Goal: Task Accomplishment & Management: Complete application form

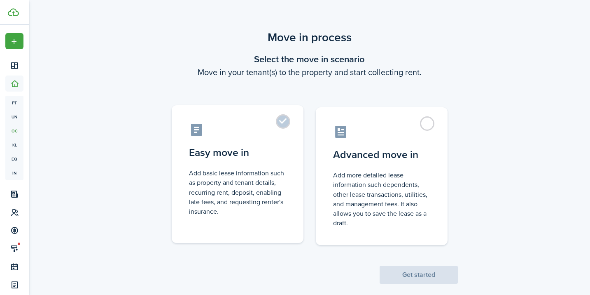
click at [279, 122] on label "Easy move in Add basic lease information such as property and tenant details, r…" at bounding box center [238, 174] width 132 height 138
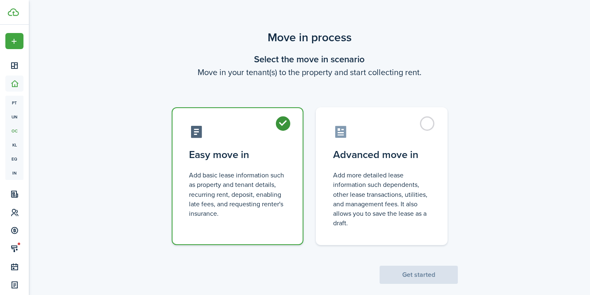
radio input "true"
click at [412, 269] on button "Get started" at bounding box center [419, 274] width 78 height 18
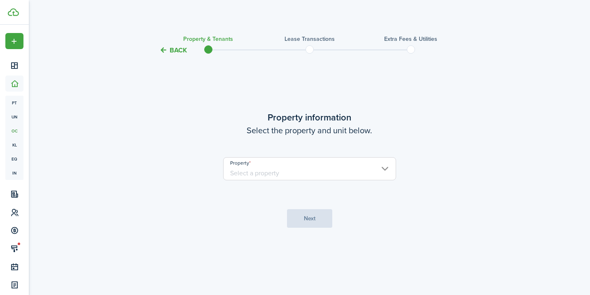
click at [321, 169] on input "Property" at bounding box center [309, 168] width 173 height 23
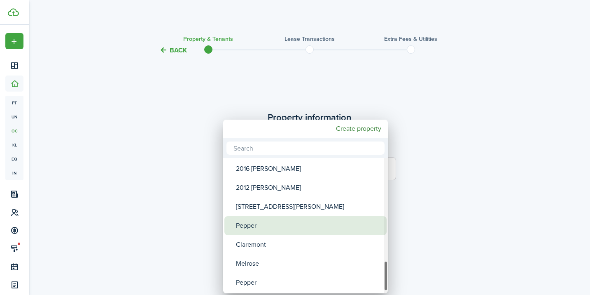
click at [282, 224] on div "Pepper" at bounding box center [309, 225] width 146 height 19
type input "Pepper"
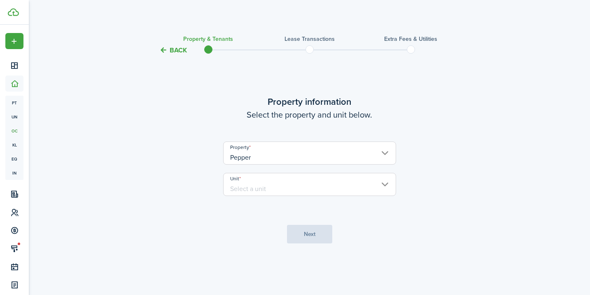
click at [304, 174] on input "Unit" at bounding box center [309, 184] width 173 height 23
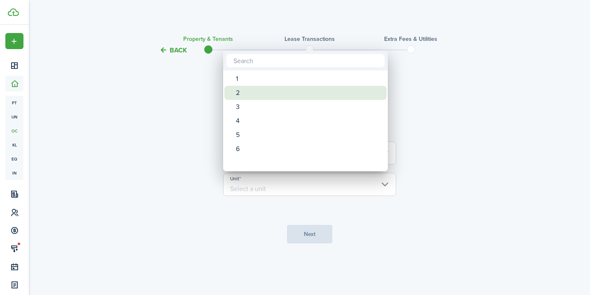
click at [259, 89] on div "2" at bounding box center [309, 93] width 146 height 14
type input "2"
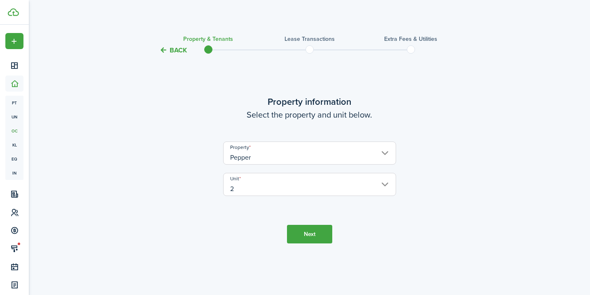
click at [301, 230] on button "Next" at bounding box center [309, 234] width 45 height 19
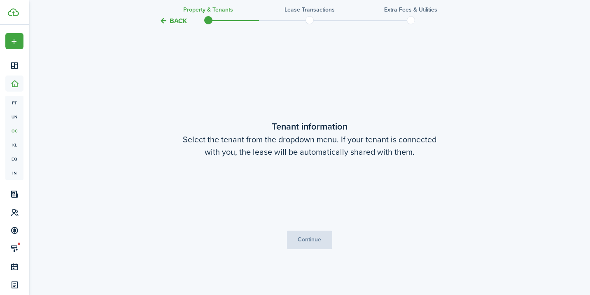
scroll to position [239, 0]
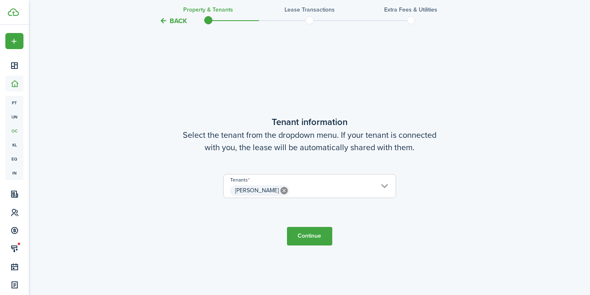
click at [303, 238] on button "Continue" at bounding box center [309, 236] width 45 height 19
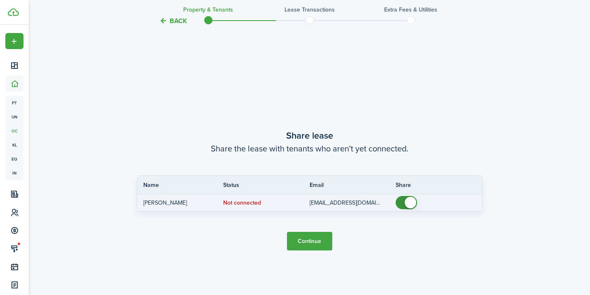
scroll to position [534, 0]
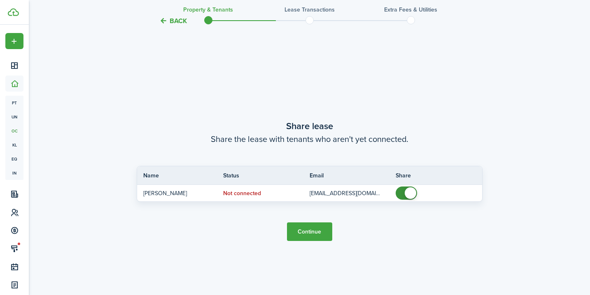
click at [312, 230] on button "Continue" at bounding box center [309, 231] width 45 height 19
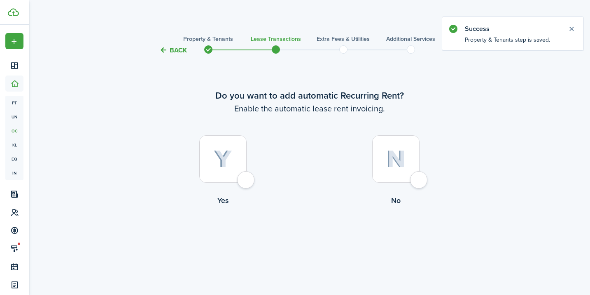
click at [241, 173] on div at bounding box center [222, 158] width 47 height 47
radio input "true"
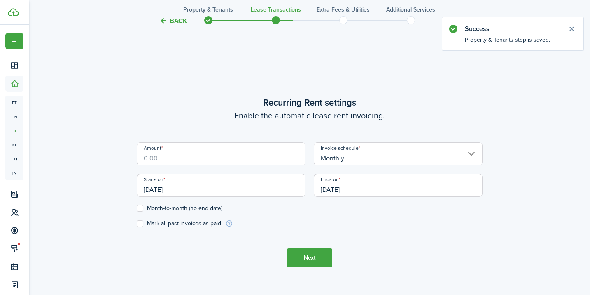
scroll to position [239, 0]
click at [260, 158] on input "Amount" at bounding box center [221, 152] width 169 height 23
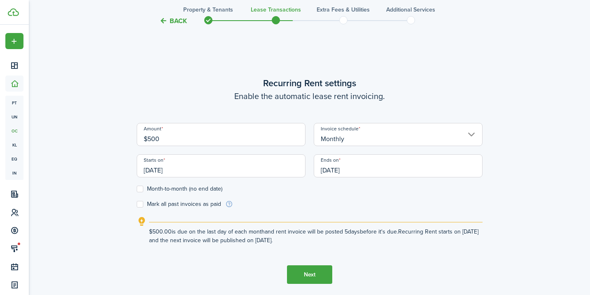
click at [377, 138] on input "Monthly" at bounding box center [398, 134] width 169 height 23
type input "$500.00"
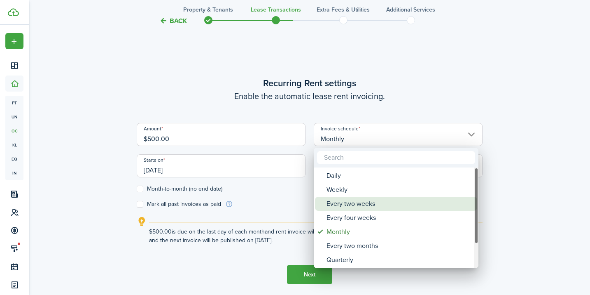
click at [351, 208] on div "Every two weeks" at bounding box center [400, 204] width 146 height 14
type input "Every two weeks"
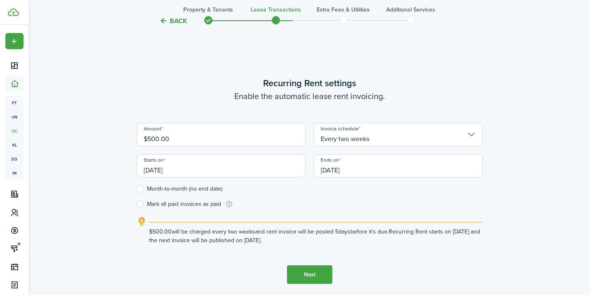
click at [225, 174] on input "[DATE]" at bounding box center [221, 165] width 169 height 23
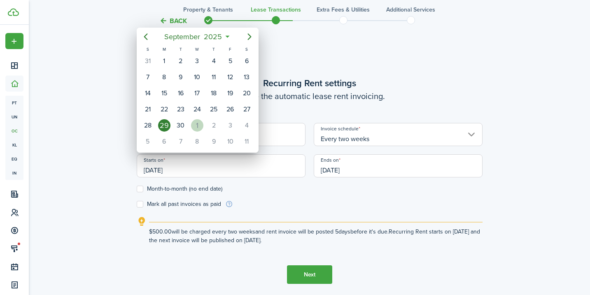
click at [196, 124] on div "1" at bounding box center [197, 125] width 12 height 12
type input "[DATE]"
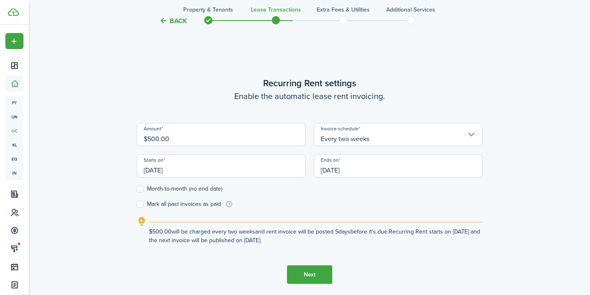
scroll to position [0, 0]
click at [358, 173] on input "[DATE]" at bounding box center [398, 165] width 169 height 23
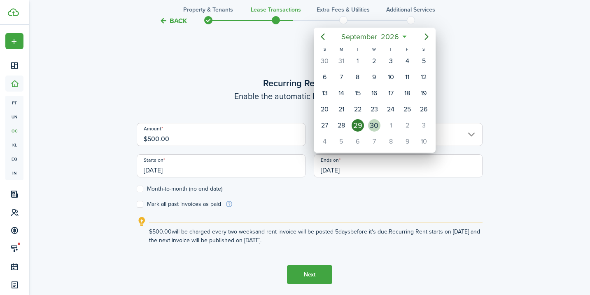
click at [372, 126] on div "30" at bounding box center [374, 125] width 12 height 12
type input "[DATE]"
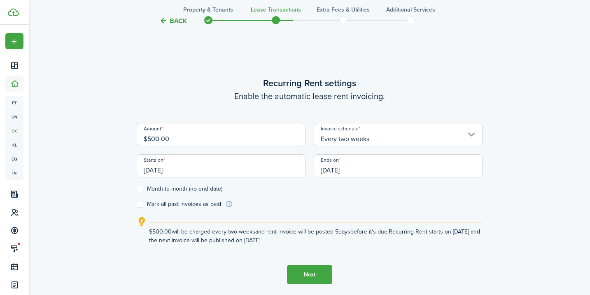
click at [139, 191] on label "Month-to-month (no end date)" at bounding box center [180, 188] width 86 height 7
click at [137, 189] on input "Month-to-month (no end date)" at bounding box center [136, 189] width 0 height 0
checkbox input "true"
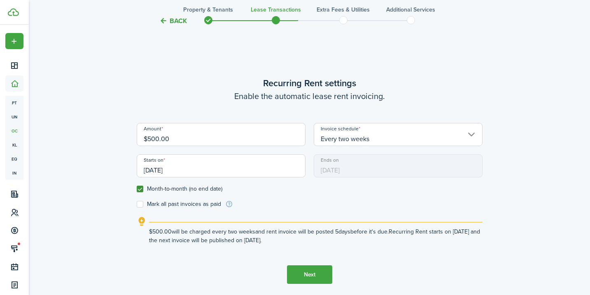
click at [315, 277] on button "Next" at bounding box center [309, 274] width 45 height 19
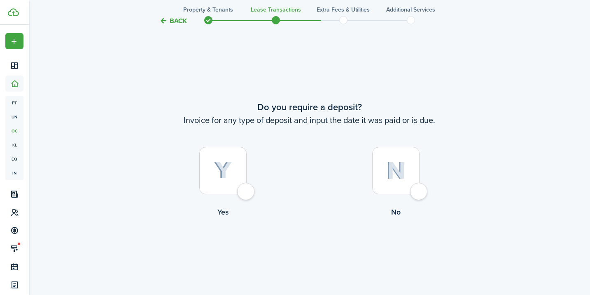
scroll to position [534, 0]
click at [412, 186] on div at bounding box center [395, 169] width 47 height 47
radio input "true"
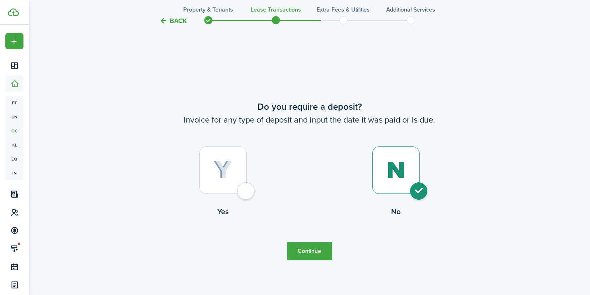
click at [321, 252] on button "Continue" at bounding box center [309, 250] width 45 height 19
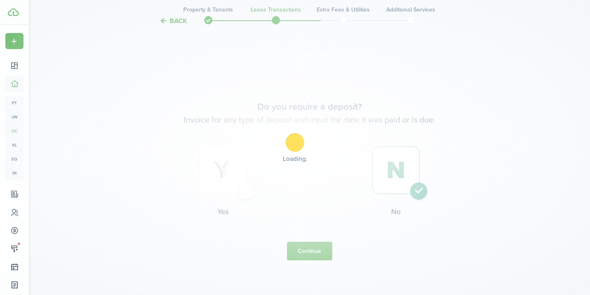
scroll to position [0, 0]
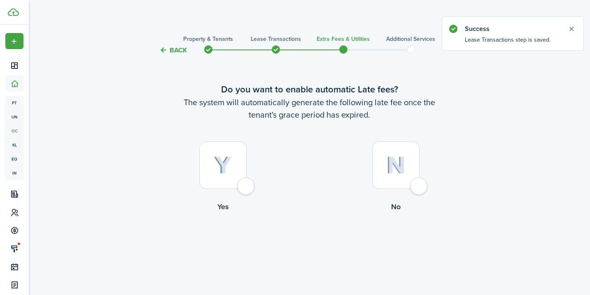
click at [236, 183] on div at bounding box center [222, 164] width 47 height 47
radio input "true"
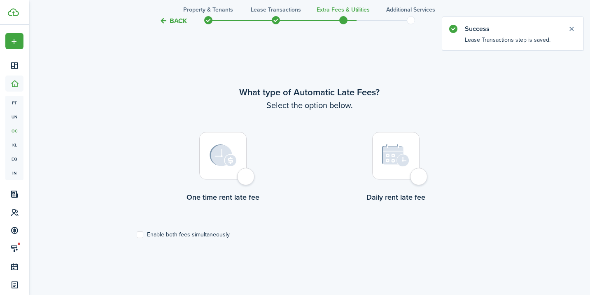
scroll to position [239, 0]
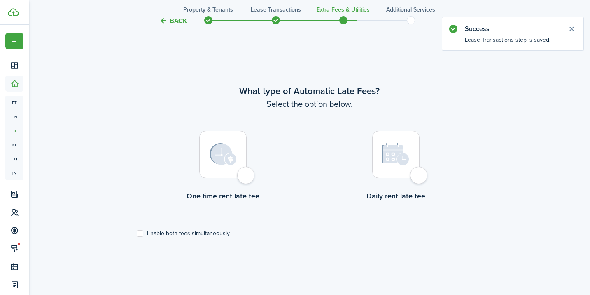
click at [247, 172] on div at bounding box center [222, 154] width 47 height 47
radio input "true"
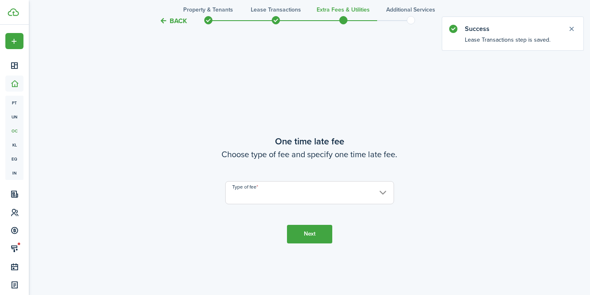
scroll to position [534, 0]
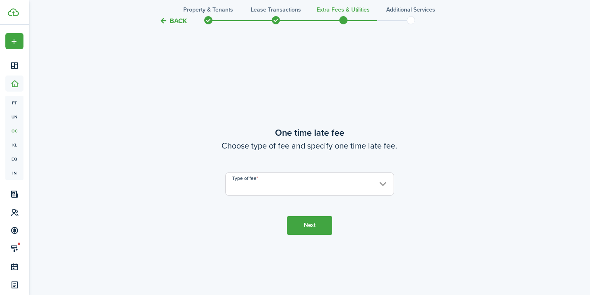
click at [293, 188] on input "Type of fee" at bounding box center [309, 183] width 169 height 23
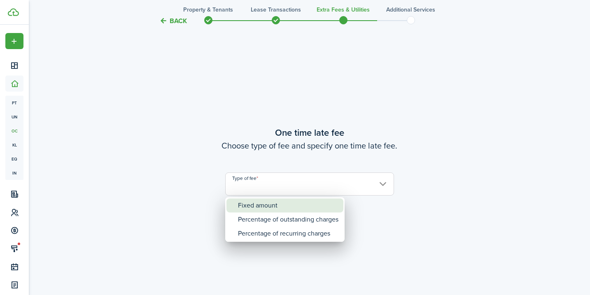
click at [287, 202] on div "Fixed amount" at bounding box center [288, 205] width 101 height 14
type input "Fixed amount"
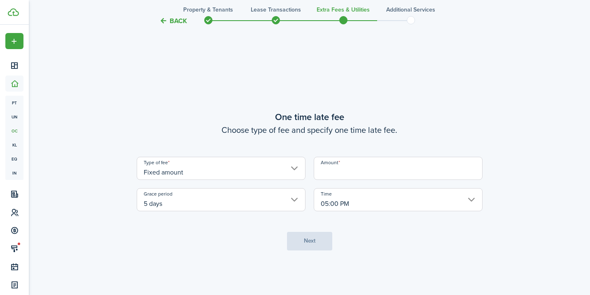
click at [323, 178] on input "Amount" at bounding box center [398, 168] width 169 height 23
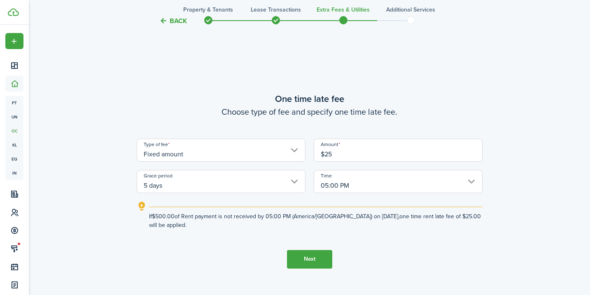
type input "$25.00"
click at [319, 258] on button "Next" at bounding box center [309, 259] width 45 height 19
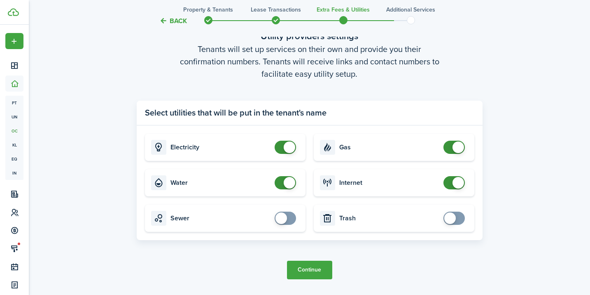
scroll to position [858, 0]
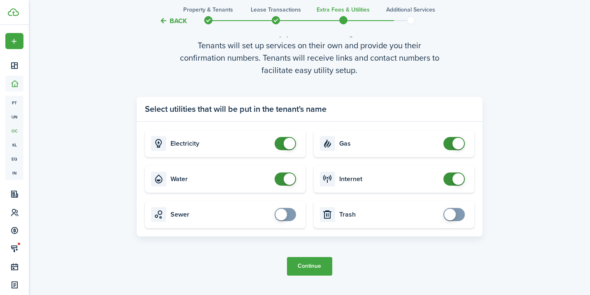
checkbox input "false"
click at [288, 178] on span at bounding box center [290, 179] width 12 height 12
click at [312, 270] on button "Continue" at bounding box center [309, 266] width 45 height 19
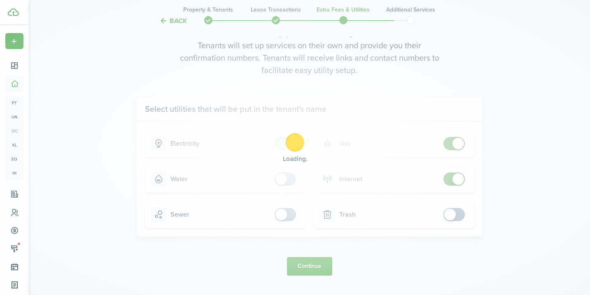
scroll to position [0, 0]
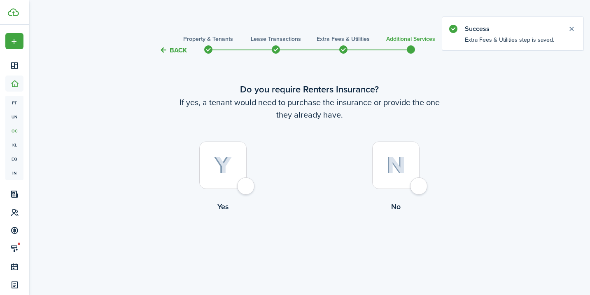
click at [420, 188] on div at bounding box center [395, 164] width 47 height 47
radio input "true"
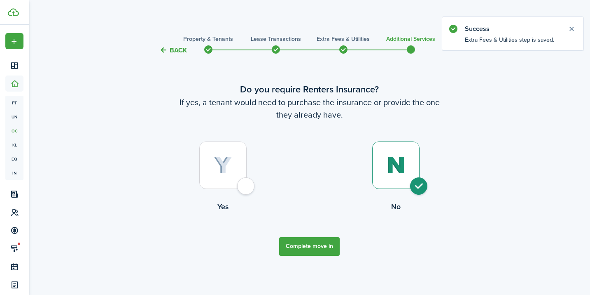
click at [320, 247] on button "Complete move in" at bounding box center [309, 246] width 61 height 19
